Goal: Task Accomplishment & Management: Manage account settings

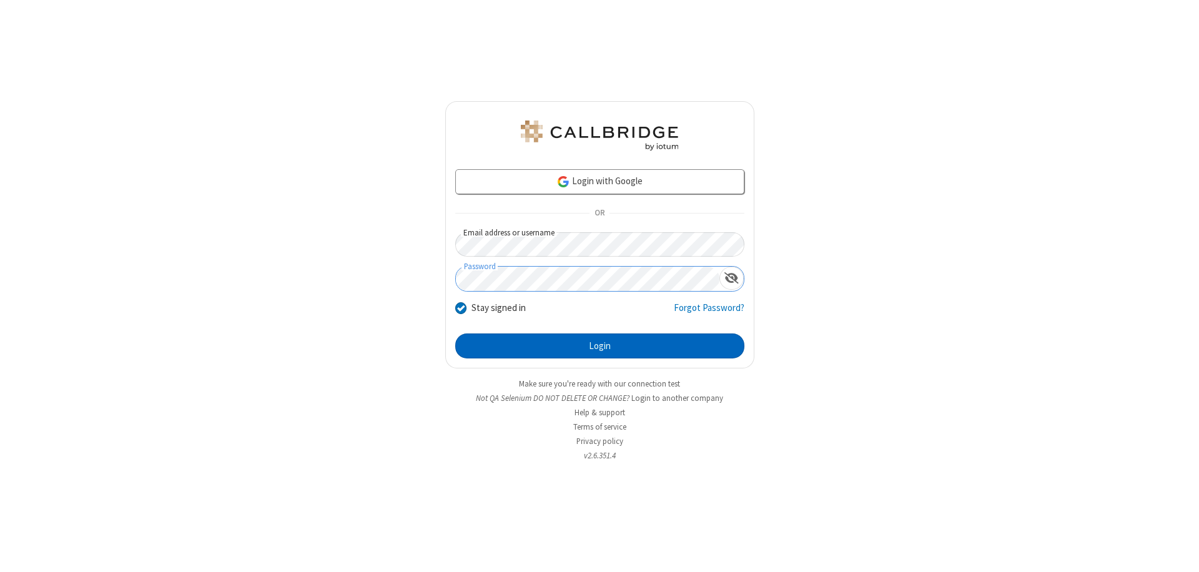
click at [599, 346] on button "Login" at bounding box center [599, 345] width 289 height 25
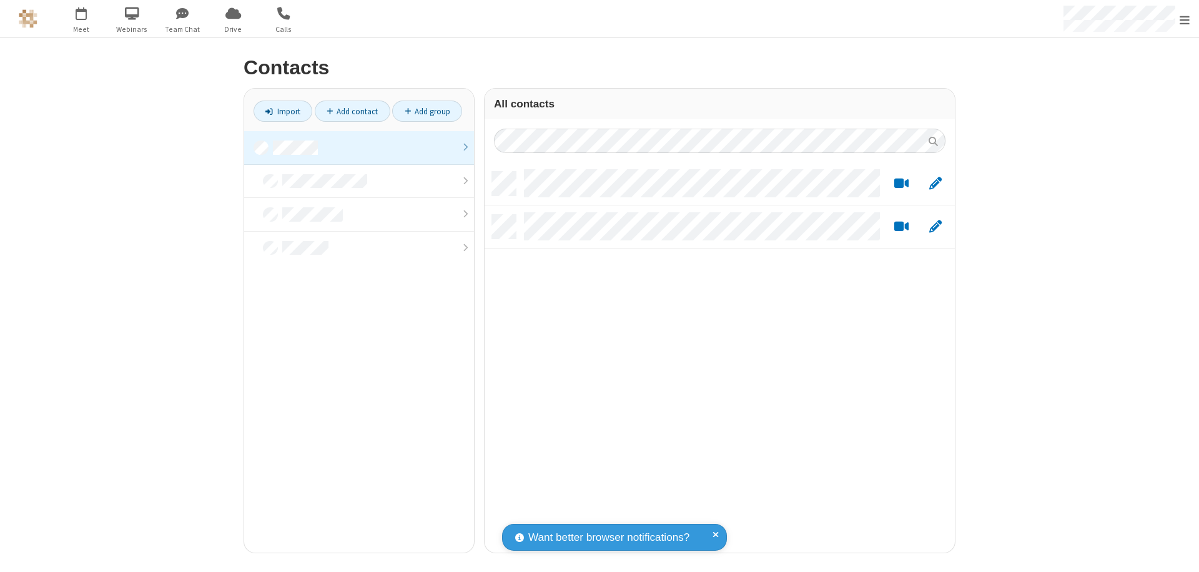
scroll to position [381, 461]
click at [359, 147] on link at bounding box center [359, 148] width 230 height 34
click at [427, 111] on link "Add group" at bounding box center [427, 111] width 70 height 21
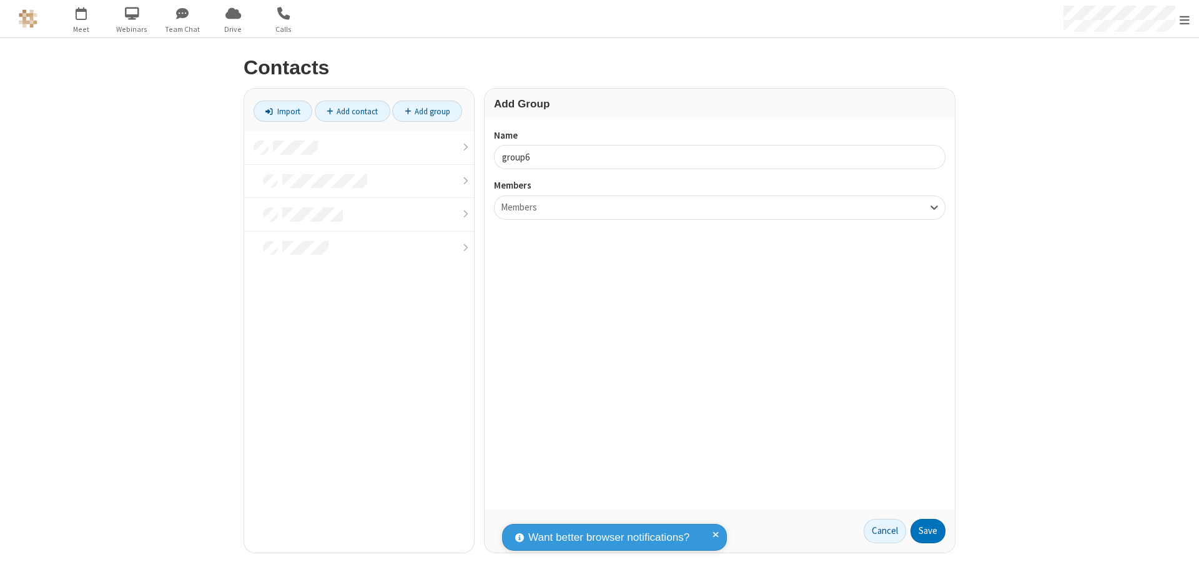
type input "group6"
click at [928, 531] on button "Save" at bounding box center [927, 531] width 35 height 25
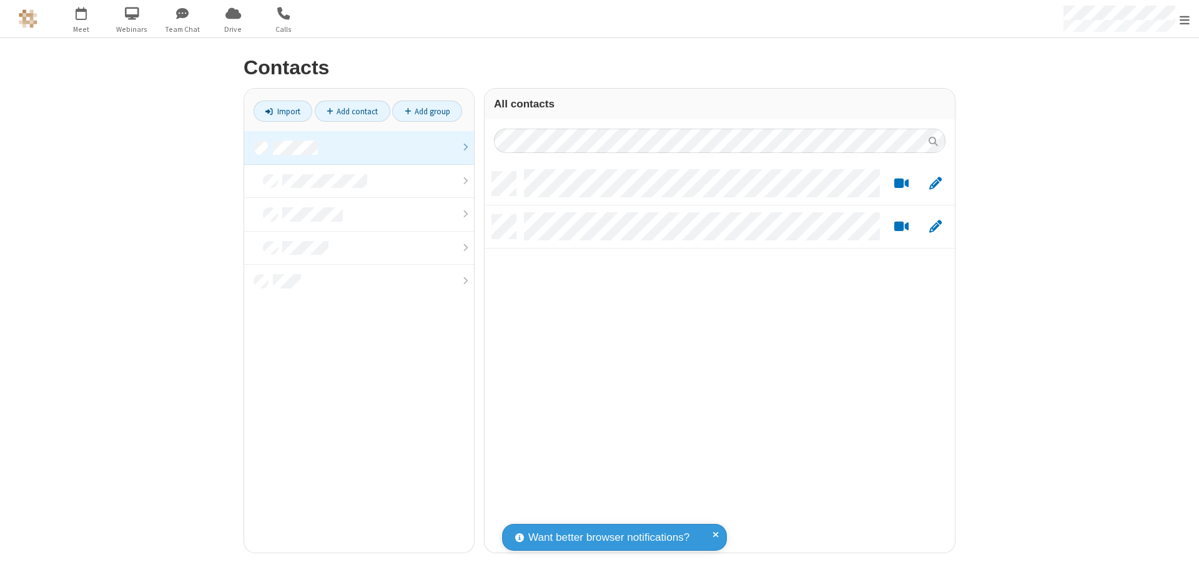
scroll to position [381, 461]
click at [359, 147] on link at bounding box center [359, 148] width 230 height 34
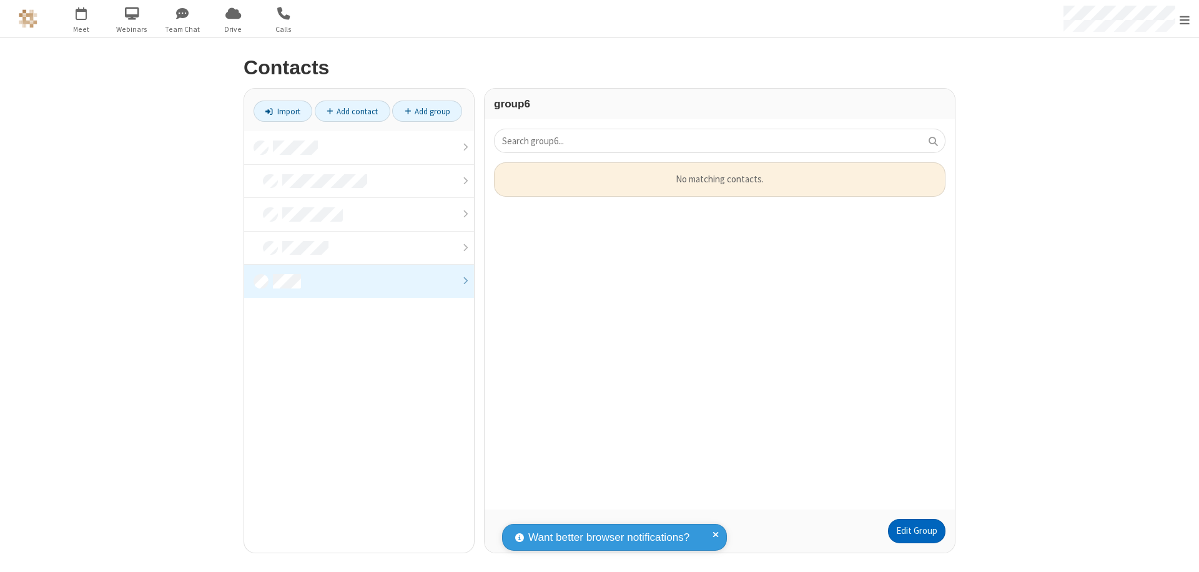
click at [916, 531] on link "Edit Group" at bounding box center [916, 531] width 57 height 25
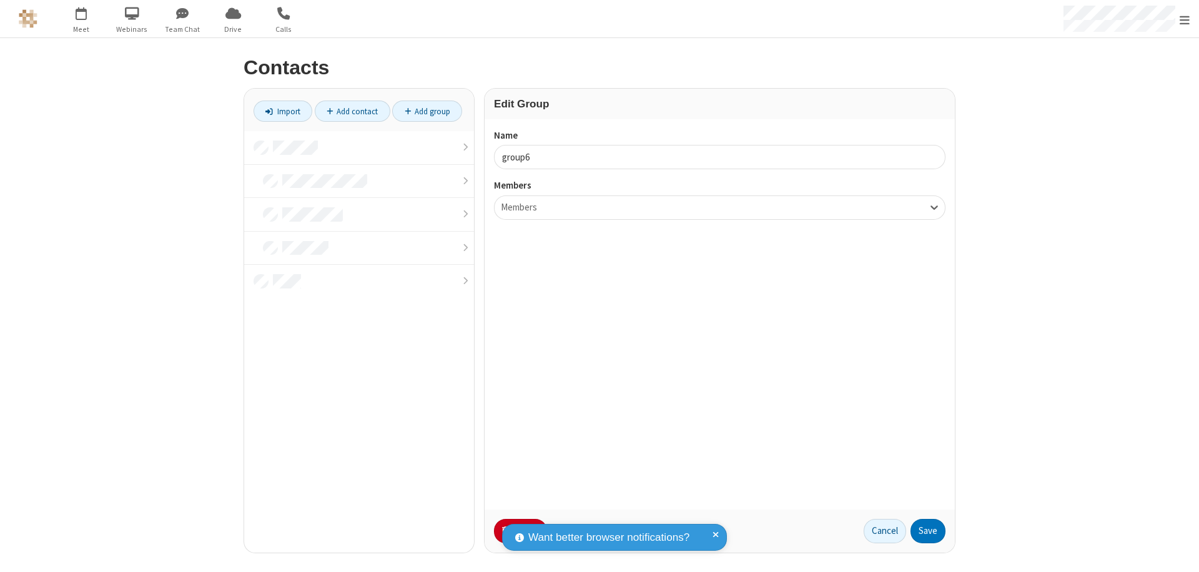
click at [0, 0] on button "No Thanks" at bounding box center [0, 0] width 0 height 0
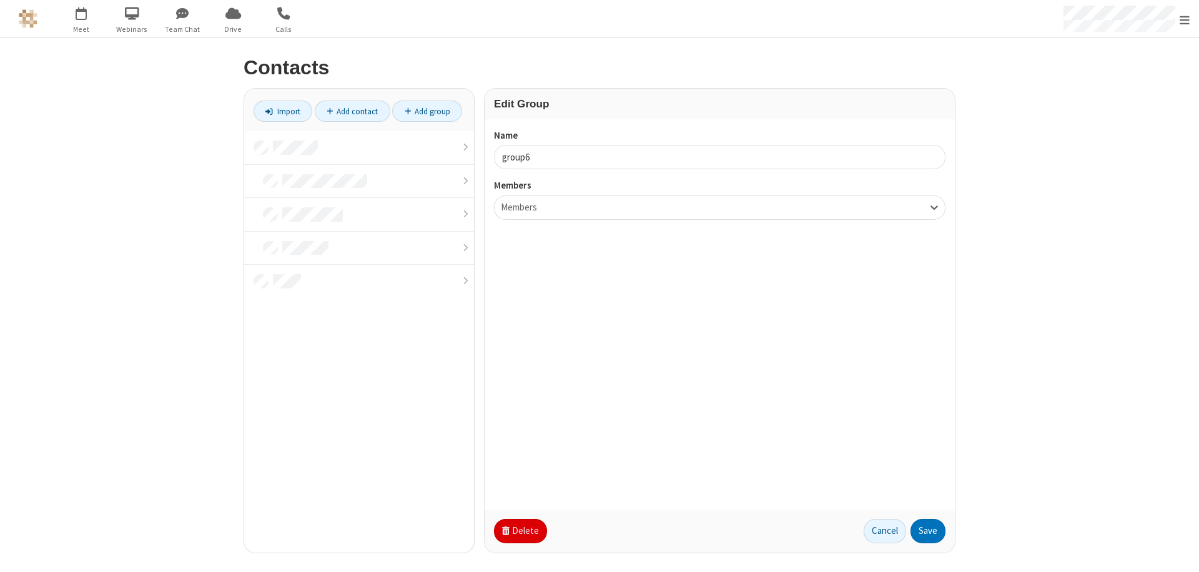
click at [519, 531] on button "Delete" at bounding box center [520, 531] width 53 height 25
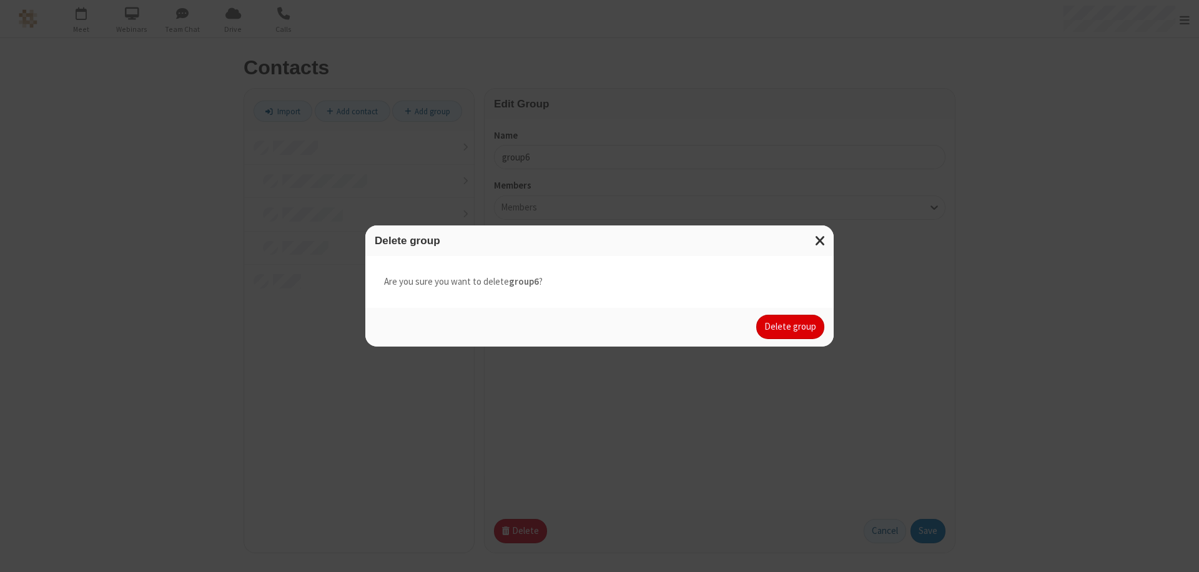
click at [790, 326] on button "Delete group" at bounding box center [790, 327] width 68 height 25
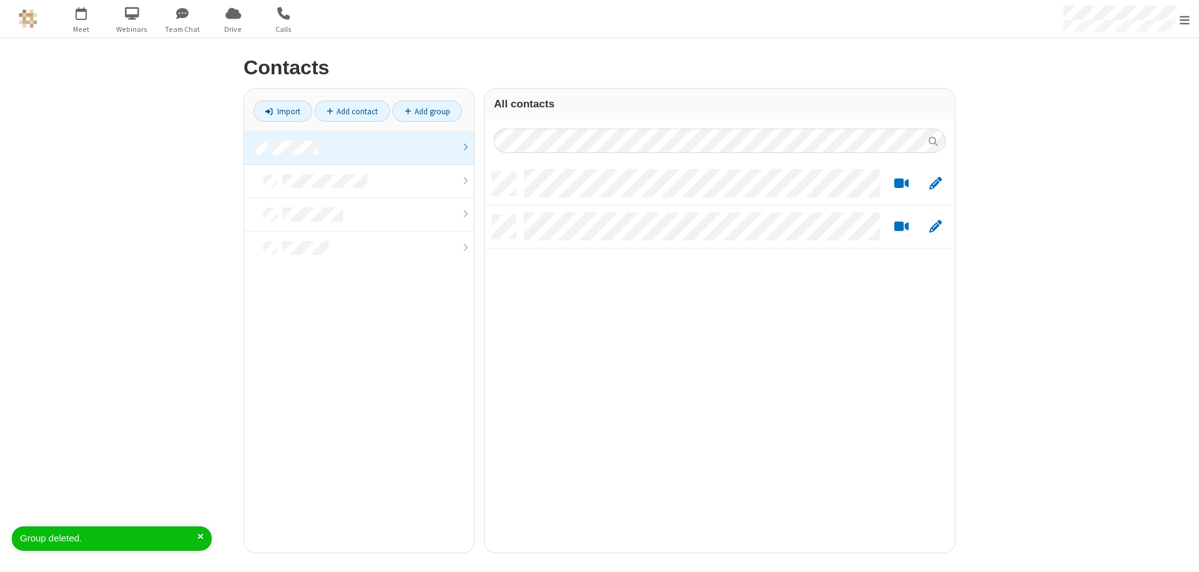
scroll to position [381, 461]
